Goal: Transaction & Acquisition: Purchase product/service

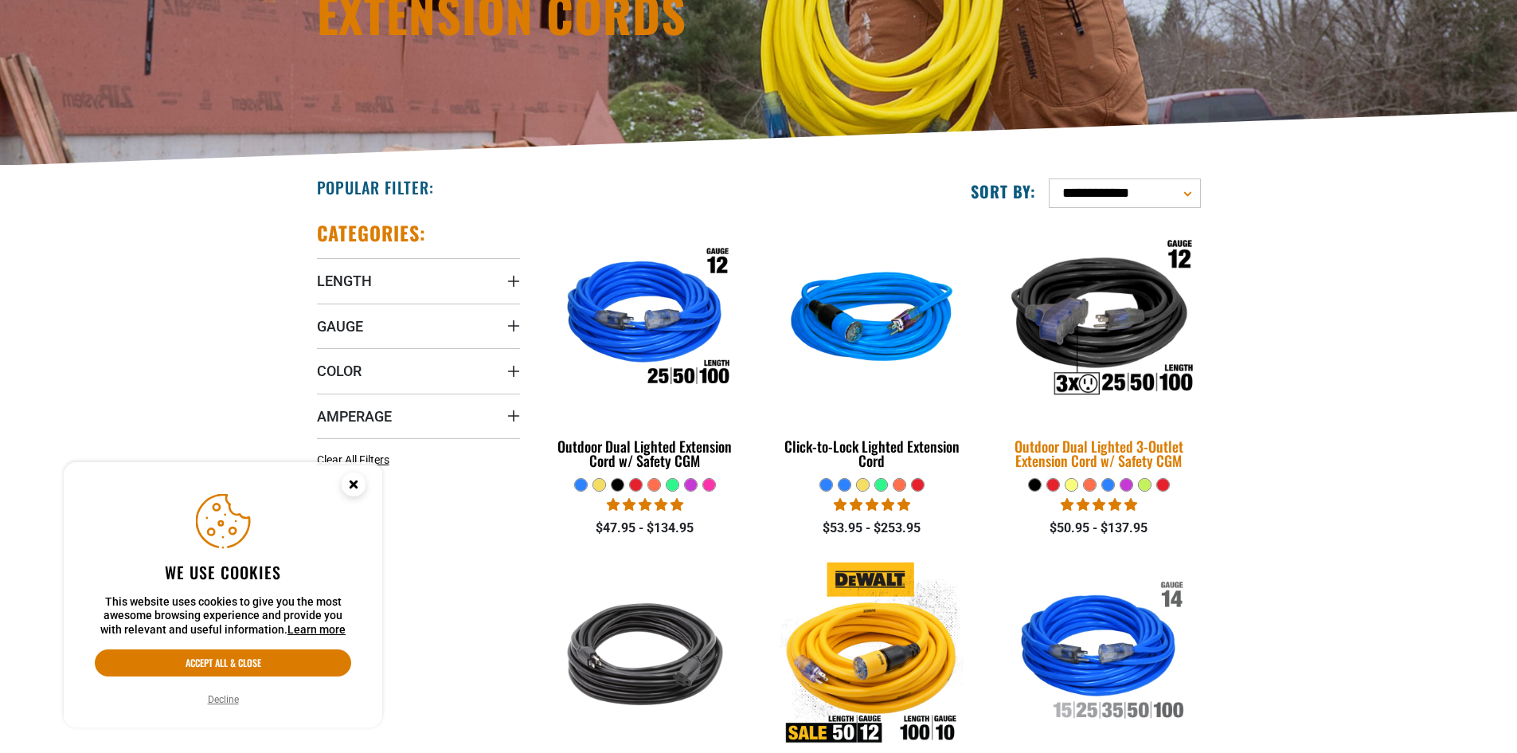
scroll to position [239, 0]
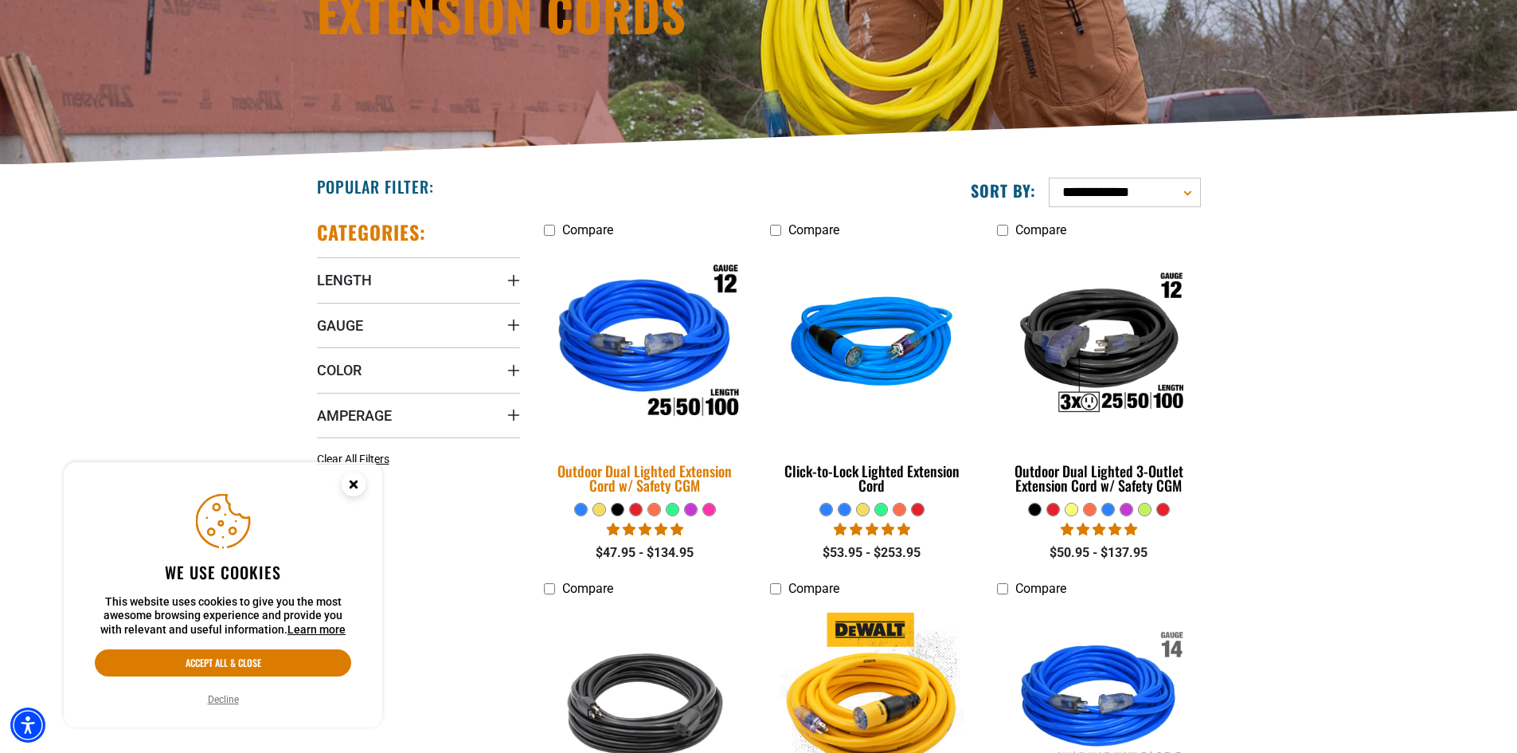
click at [659, 483] on div "Outdoor Dual Lighted Extension Cord w/ Safety CGM" at bounding box center [645, 478] width 203 height 29
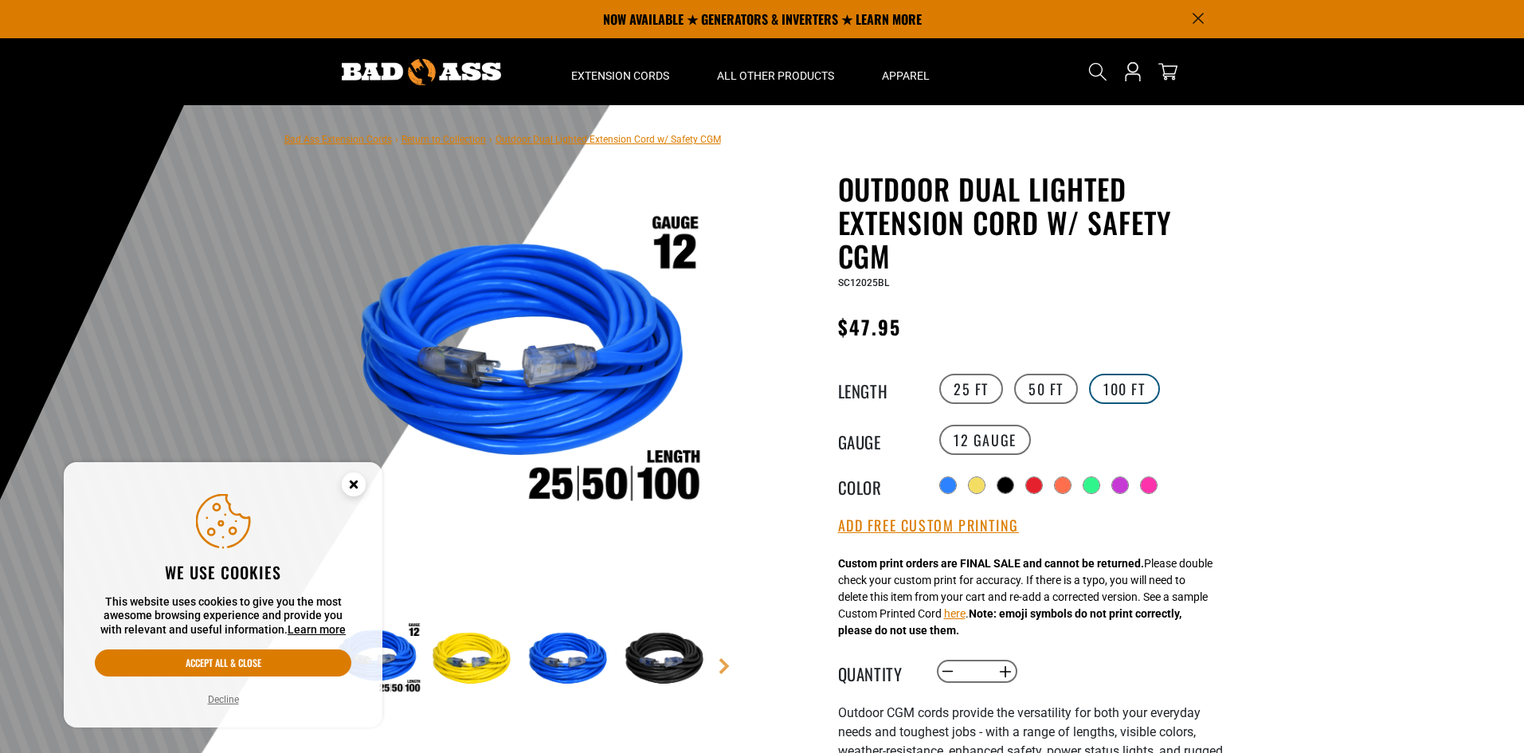
click at [1130, 389] on label "100 FT" at bounding box center [1124, 389] width 71 height 30
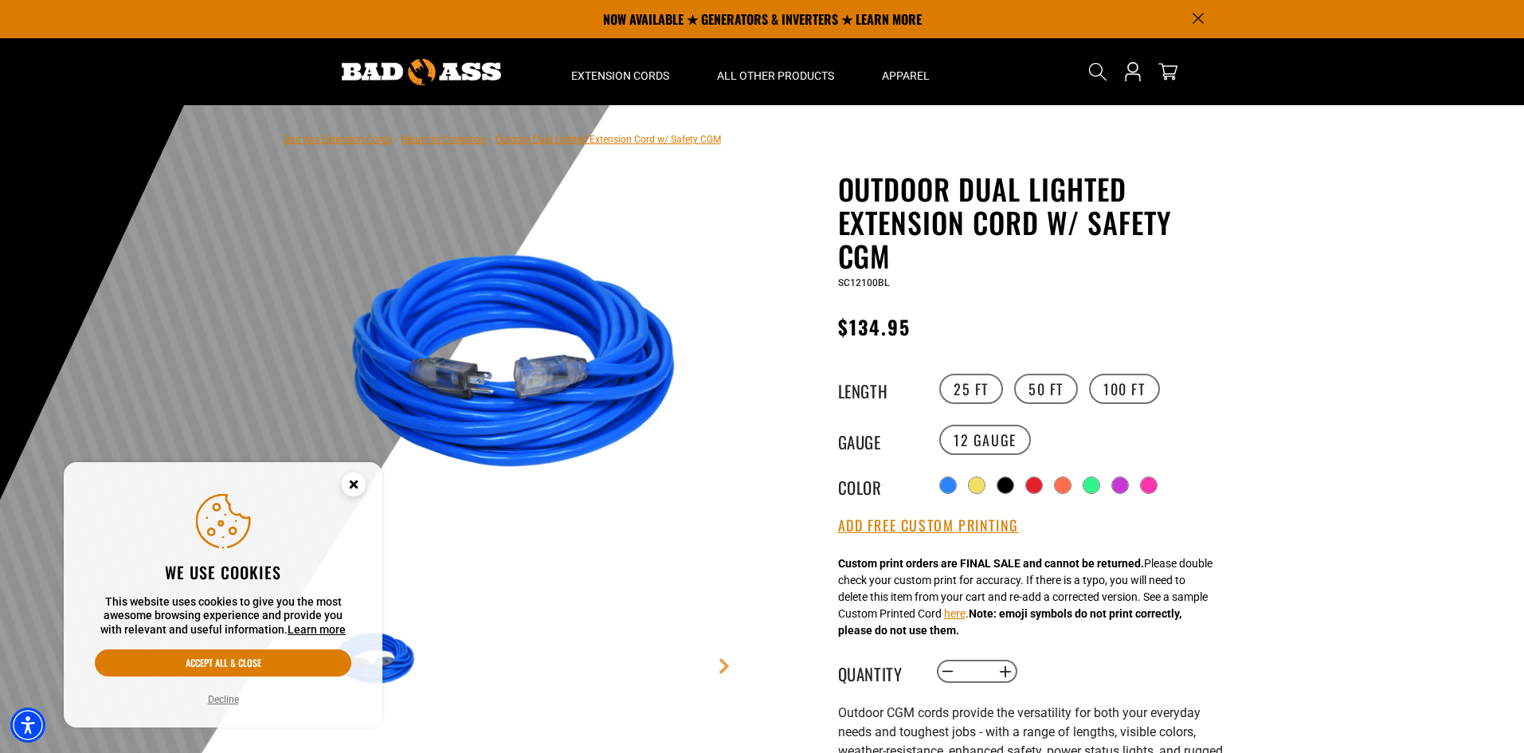
click at [349, 487] on circle "Close this option" at bounding box center [354, 484] width 24 height 24
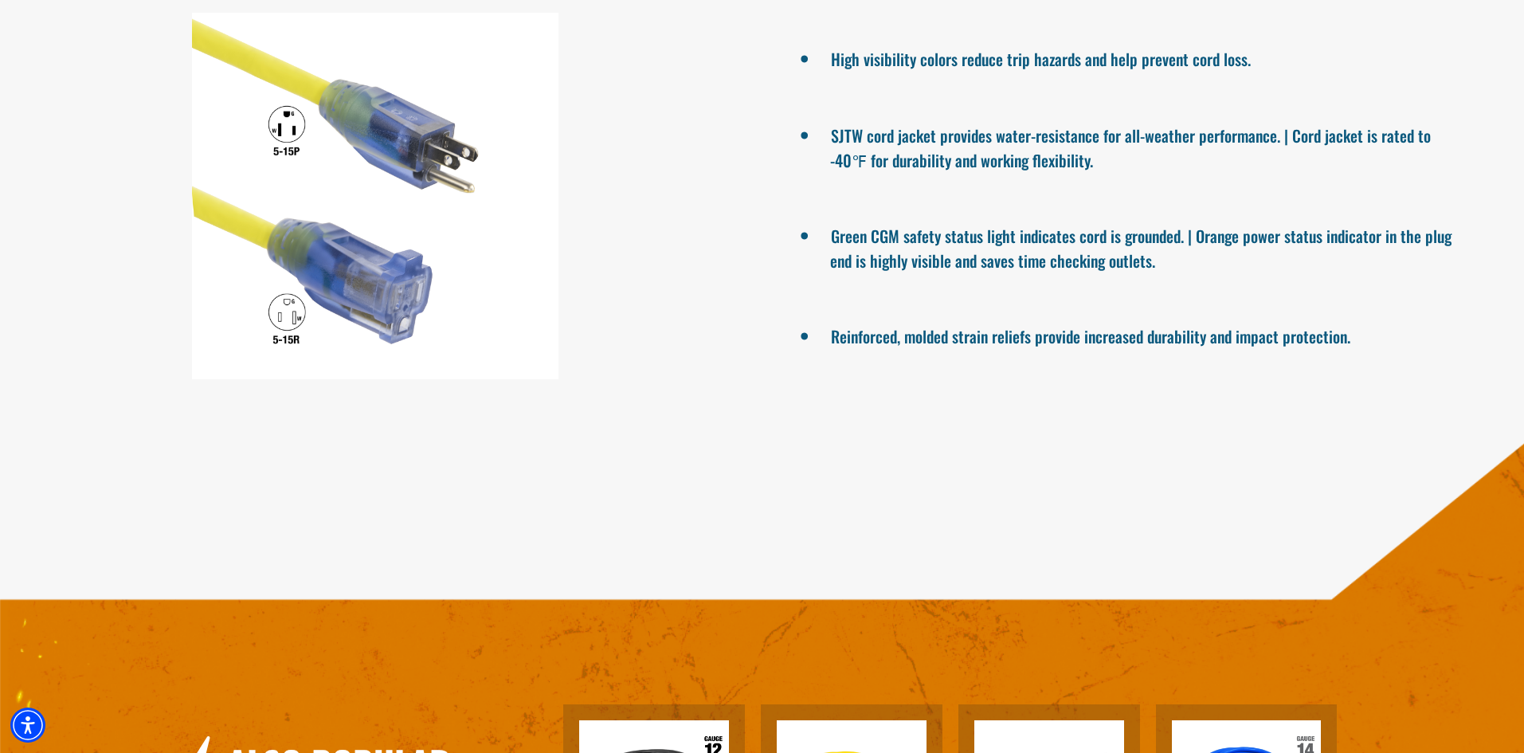
scroll to position [1752, 0]
